Goal: Information Seeking & Learning: Learn about a topic

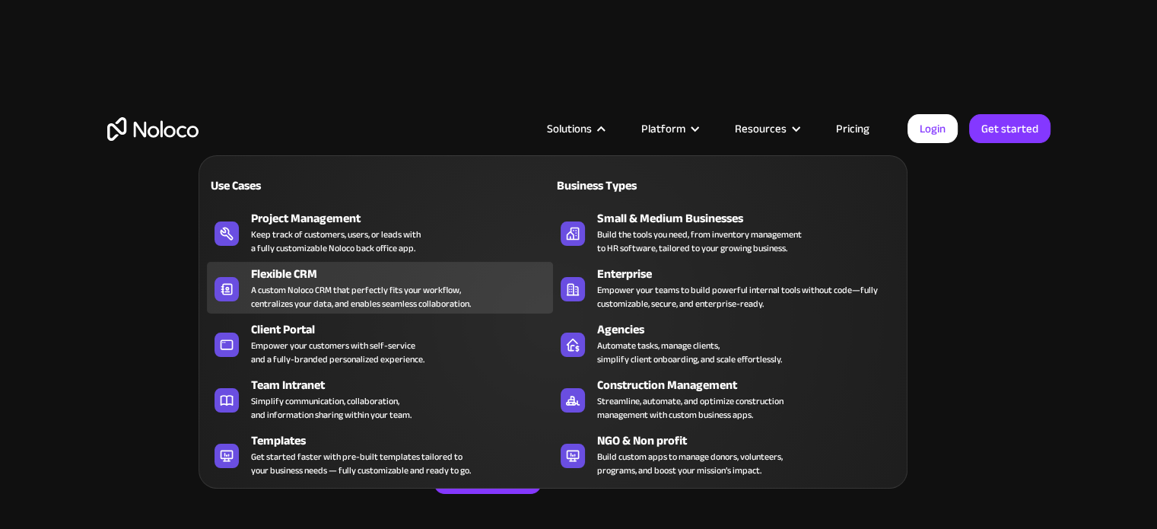
click at [357, 274] on div "Flexible CRM" at bounding box center [405, 274] width 309 height 18
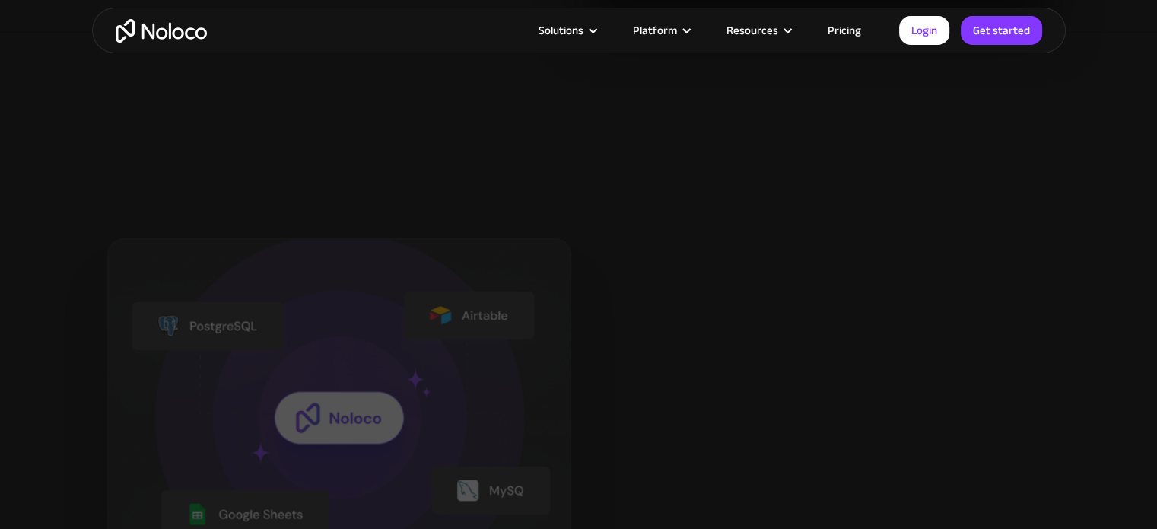
scroll to position [1825, 0]
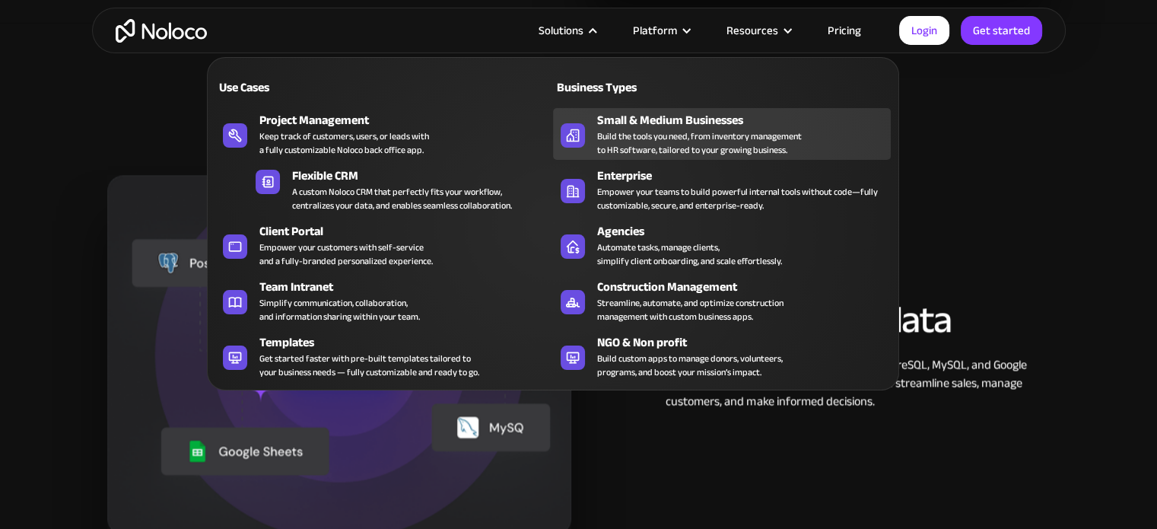
click at [670, 148] on div "Build the tools you need, from inventory management to HR software, tailored to…" at bounding box center [699, 142] width 205 height 27
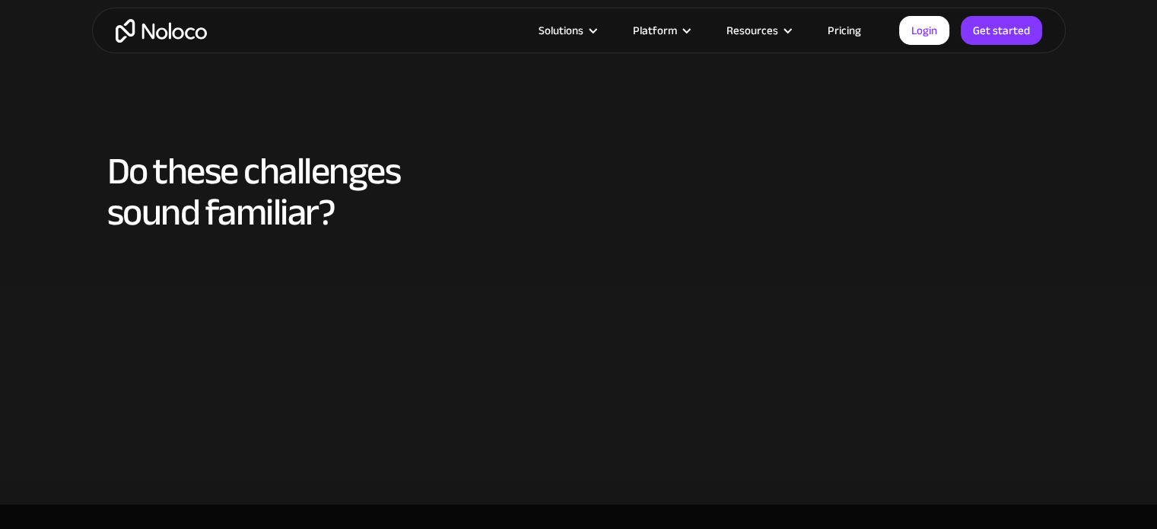
scroll to position [684, 0]
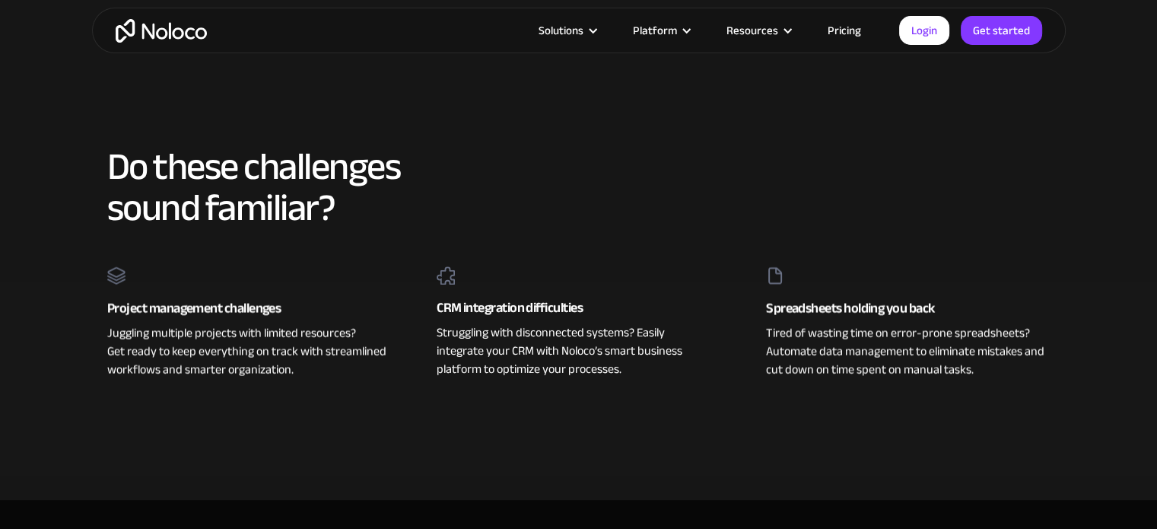
click at [831, 24] on link "Pricing" at bounding box center [843, 31] width 71 height 20
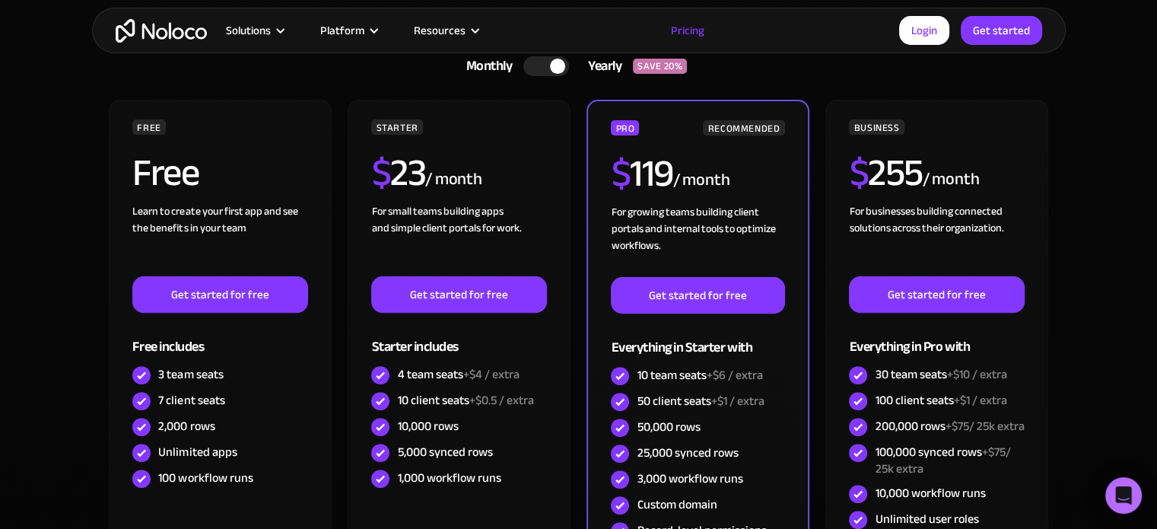
scroll to position [304, 0]
